Goal: Transaction & Acquisition: Purchase product/service

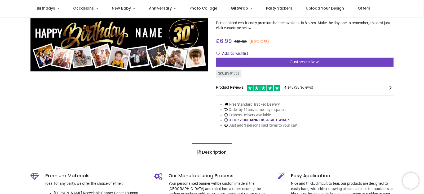
scroll to position [37, 0]
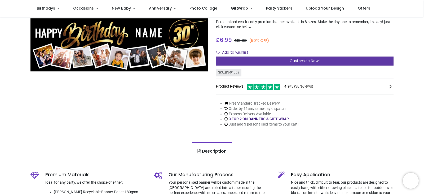
click at [302, 57] on div "Customise Now!" at bounding box center [304, 60] width 177 height 9
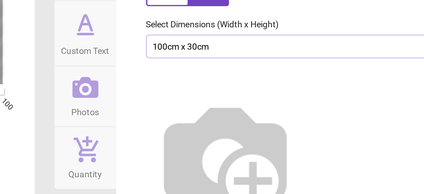
click at [322, 81] on div "100cm x 30cm £14 £6.99" at bounding box center [330, 79] width 138 height 5
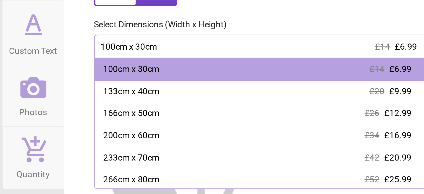
click at [343, 81] on div "100cm x 30cm £14 £6.99" at bounding box center [330, 79] width 138 height 5
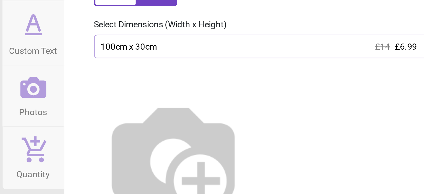
click at [343, 81] on div "100cm x 30cm £14 £6.99" at bounding box center [330, 79] width 138 height 5
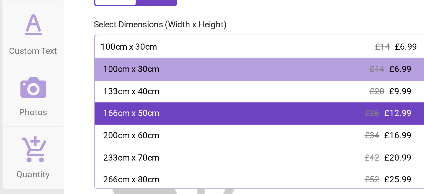
click at [339, 106] on div "166cm x 50cm £26 £12.99" at bounding box center [331, 108] width 144 height 10
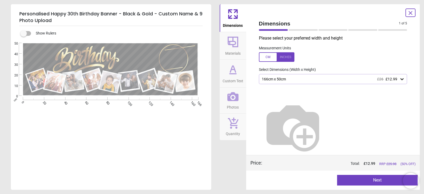
click at [378, 78] on span "£26" at bounding box center [380, 79] width 6 height 4
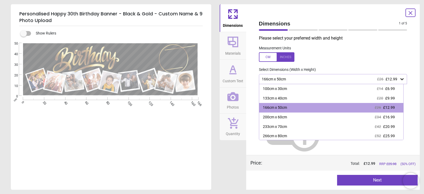
click at [378, 78] on span "£26" at bounding box center [380, 79] width 6 height 4
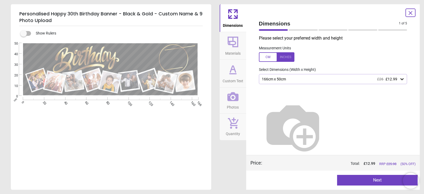
drag, startPoint x: 225, startPoint y: 76, endPoint x: 230, endPoint y: 68, distance: 9.2
click at [230, 68] on icon at bounding box center [232, 69] width 13 height 13
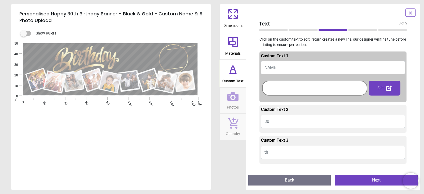
click at [230, 68] on icon at bounding box center [232, 69] width 13 height 13
click at [288, 90] on div at bounding box center [314, 88] width 102 height 12
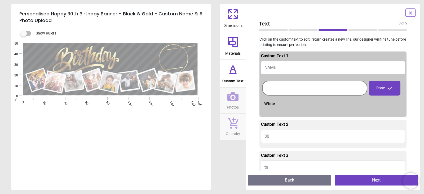
click at [289, 83] on div at bounding box center [314, 88] width 102 height 12
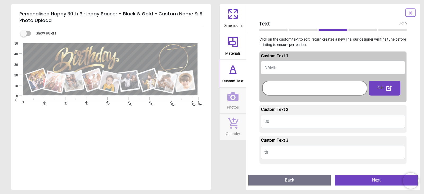
click at [270, 68] on span "NAME" at bounding box center [270, 67] width 12 height 5
click at [297, 91] on div at bounding box center [314, 88] width 102 height 12
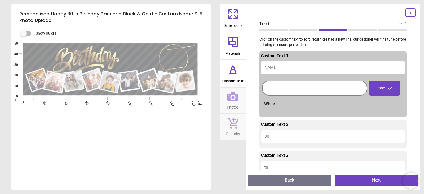
click at [308, 92] on div at bounding box center [314, 88] width 102 height 12
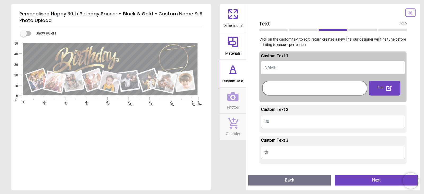
click at [388, 88] on icon at bounding box center [388, 87] width 5 height 5
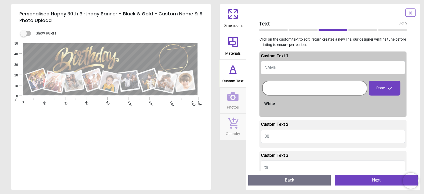
click at [320, 89] on div at bounding box center [314, 88] width 102 height 12
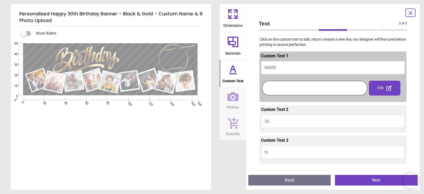
click at [320, 89] on div at bounding box center [314, 88] width 102 height 12
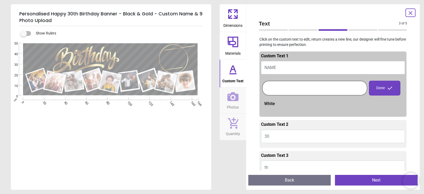
click at [275, 66] on span "NAME" at bounding box center [270, 67] width 12 height 5
type textarea "****"
click at [329, 85] on div at bounding box center [314, 88] width 102 height 12
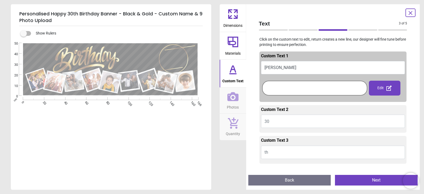
click at [329, 85] on div at bounding box center [314, 88] width 102 height 12
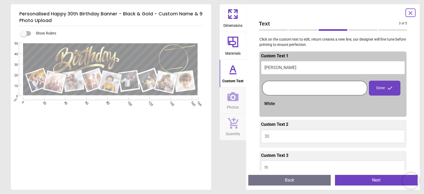
click at [329, 85] on div at bounding box center [314, 88] width 102 height 12
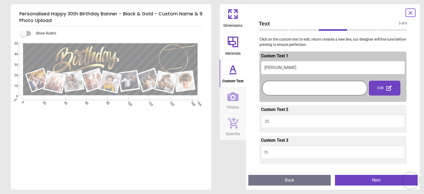
click at [329, 85] on div at bounding box center [314, 88] width 102 height 12
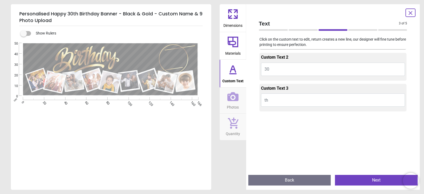
scroll to position [75, 0]
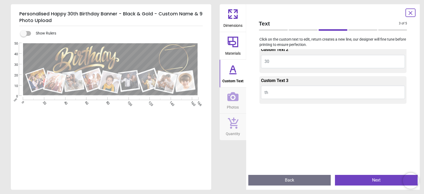
click at [355, 181] on button "Next" at bounding box center [376, 180] width 83 height 11
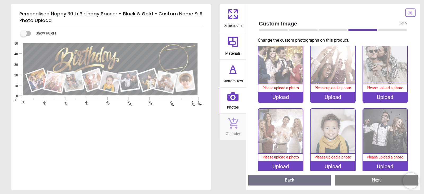
scroll to position [0, 0]
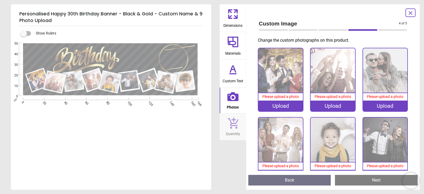
click at [229, 44] on icon at bounding box center [232, 42] width 11 height 11
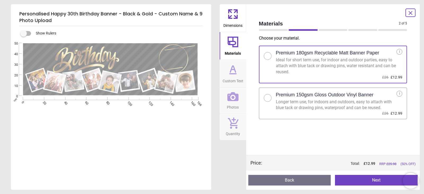
click at [266, 97] on div at bounding box center [267, 97] width 3 height 3
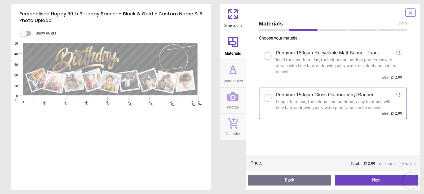
drag, startPoint x: 225, startPoint y: 99, endPoint x: 229, endPoint y: 105, distance: 7.2
click at [229, 105] on span "Photos" at bounding box center [233, 106] width 12 height 8
